Goal: Find specific page/section: Find specific page/section

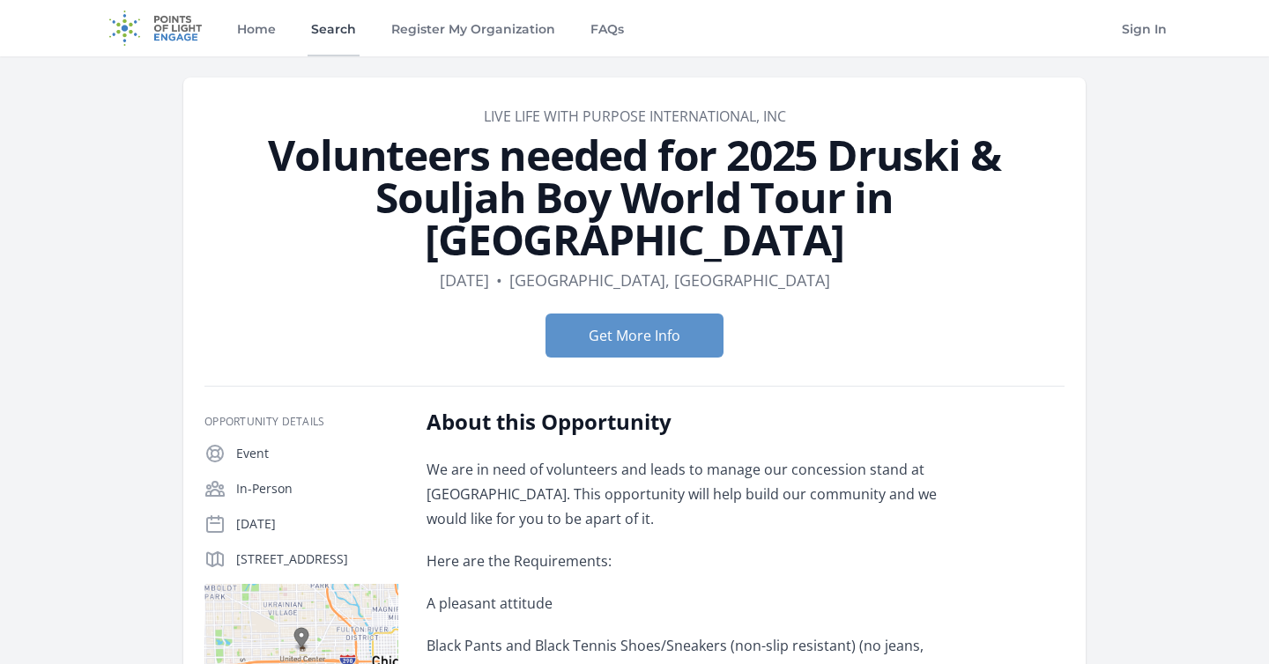
click at [341, 38] on link "Search" at bounding box center [334, 28] width 52 height 56
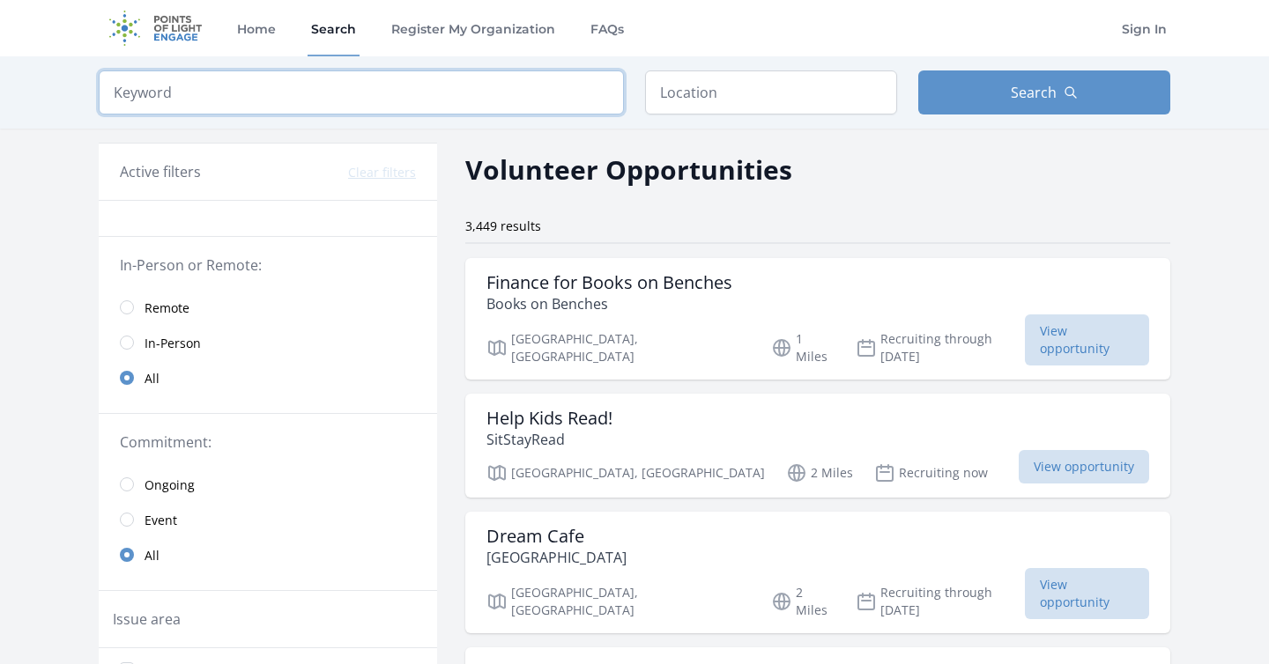
click at [392, 113] on input "search" at bounding box center [361, 92] width 525 height 44
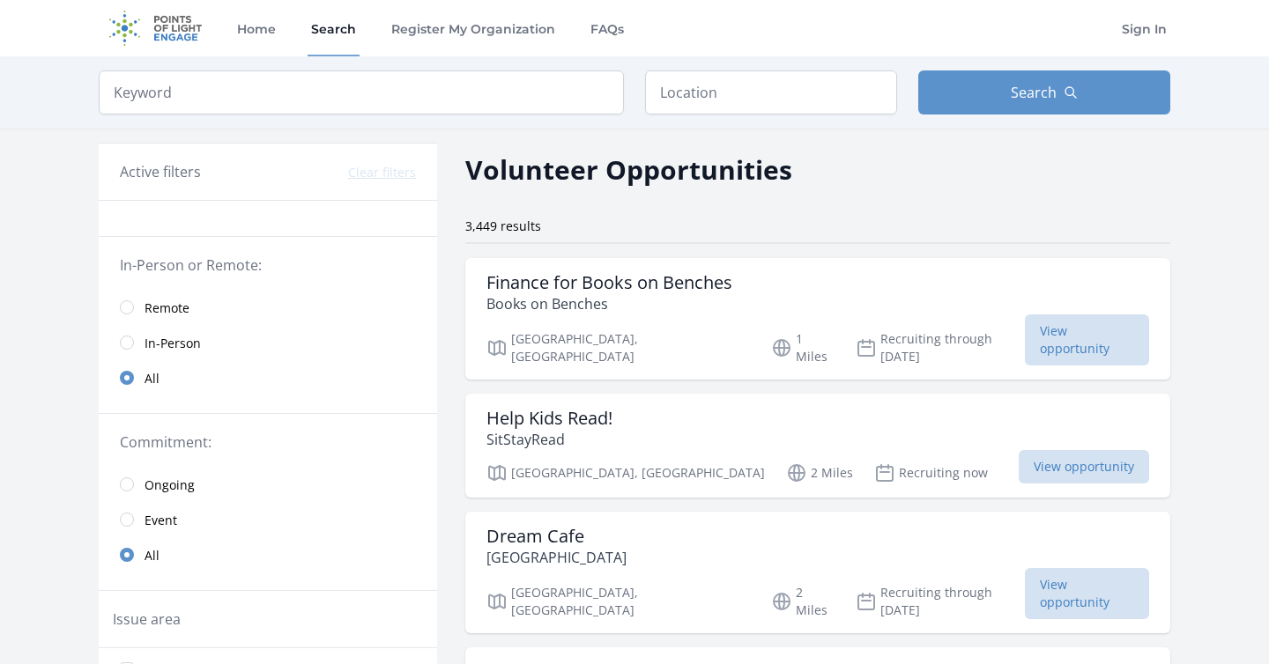
click at [727, 62] on div "Keyword Location Search" at bounding box center [634, 92] width 1128 height 72
click at [711, 93] on input "text" at bounding box center [771, 92] width 252 height 44
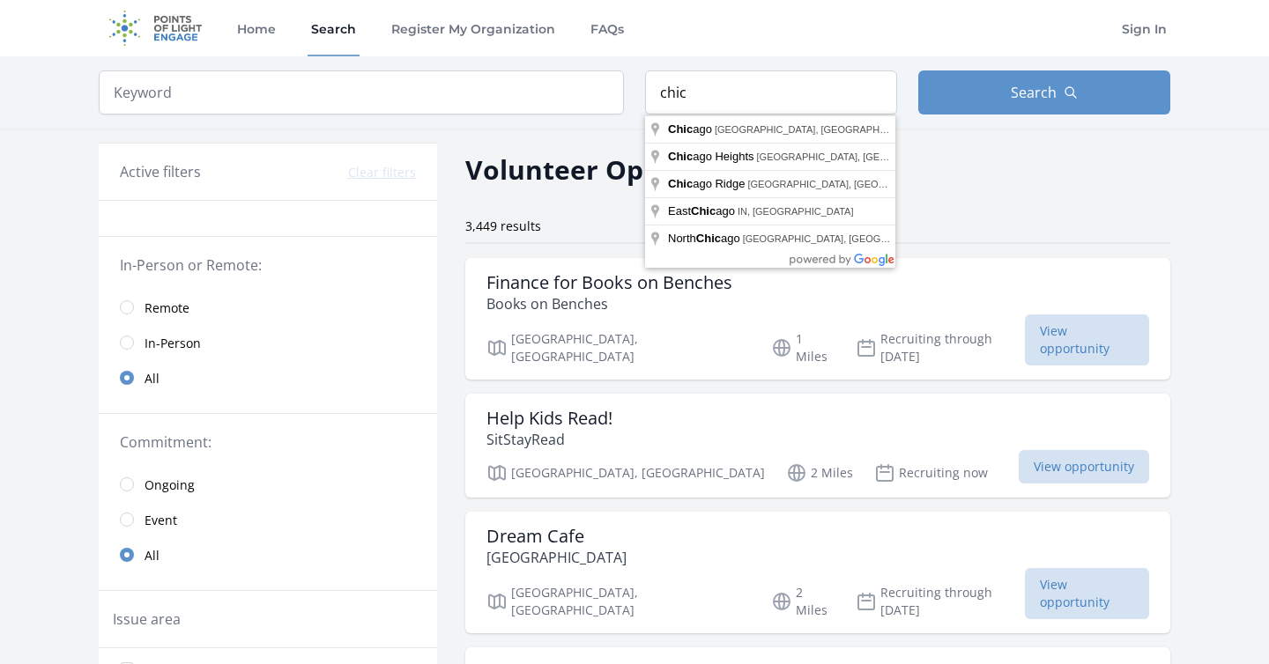
type input "[GEOGRAPHIC_DATA], [GEOGRAPHIC_DATA], [GEOGRAPHIC_DATA]"
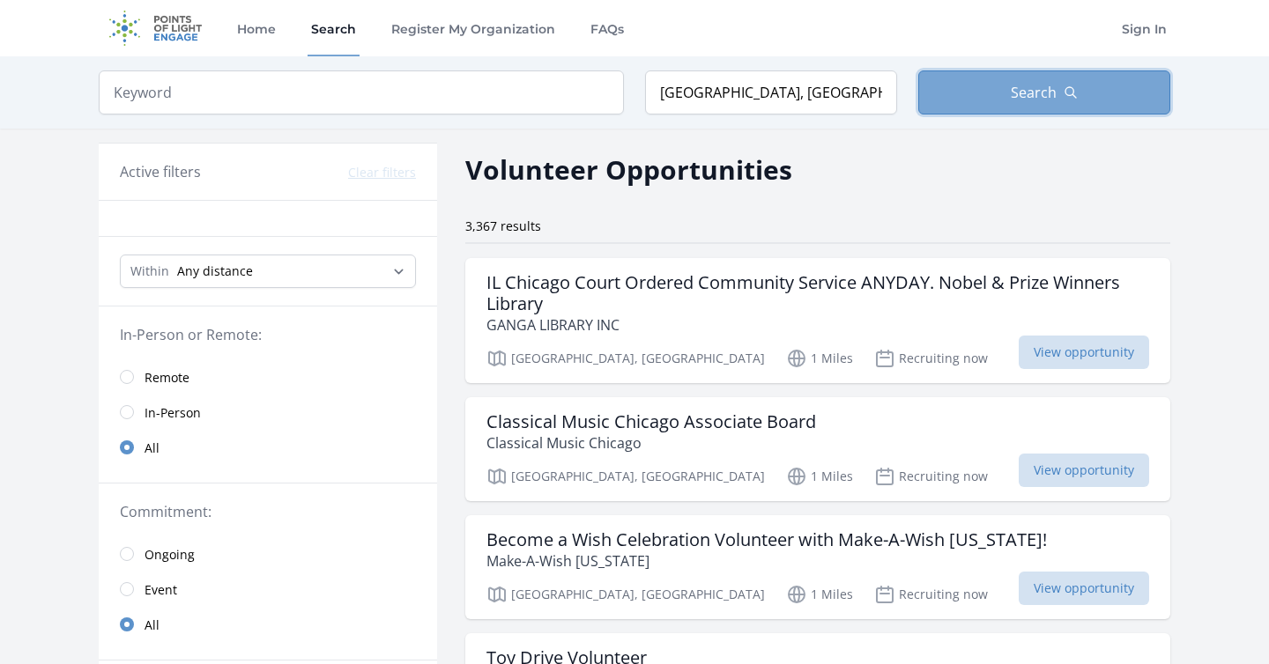
click at [957, 101] on button "Search" at bounding box center [1044, 92] width 252 height 44
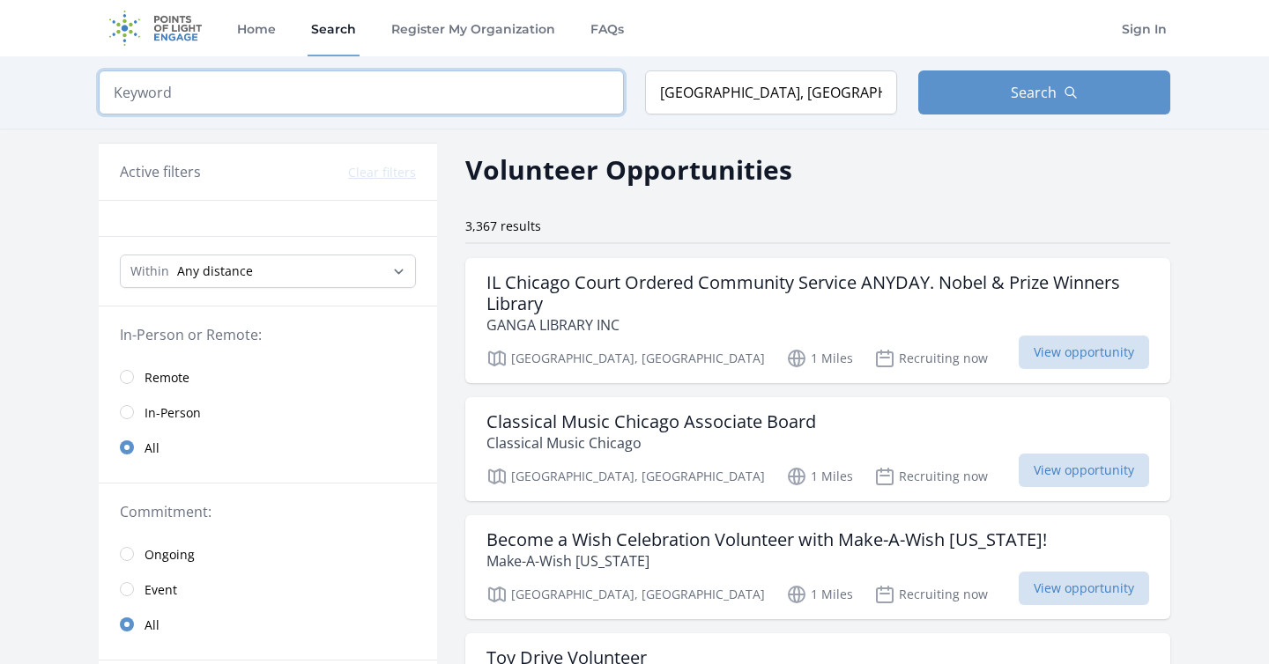
click at [499, 86] on input "search" at bounding box center [361, 92] width 525 height 44
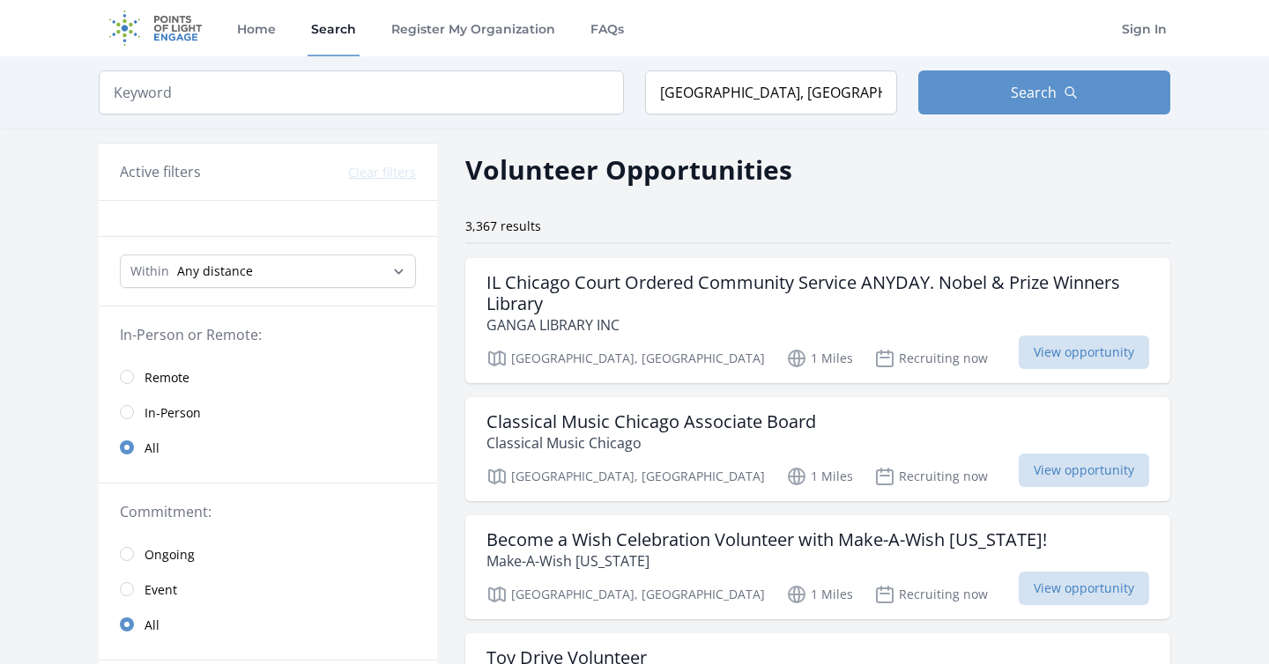
scroll to position [456, 0]
